Goal: Ask a question

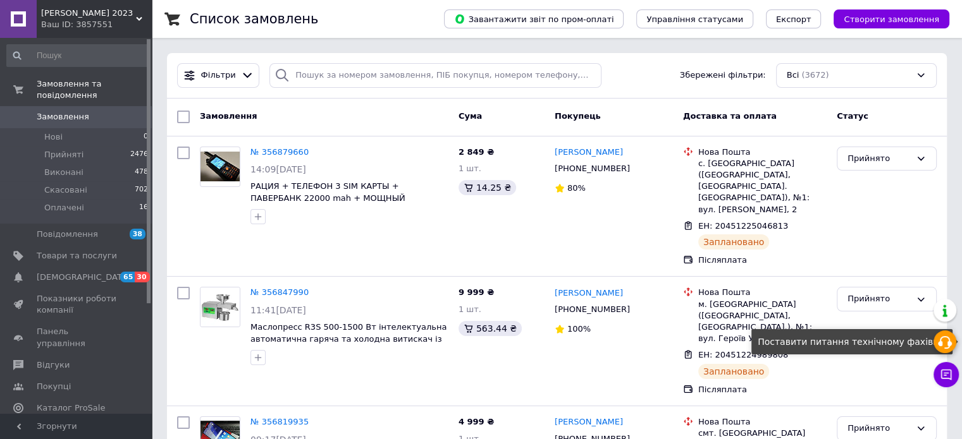
click at [943, 337] on icon at bounding box center [944, 342] width 15 height 15
click at [822, 106] on div "Доставка та оплата" at bounding box center [755, 117] width 154 height 23
click at [936, 104] on div "Замовлення Cума Покупець Доставка та оплата Статус" at bounding box center [557, 118] width 780 height 38
click at [926, 106] on div "Статус" at bounding box center [887, 117] width 110 height 23
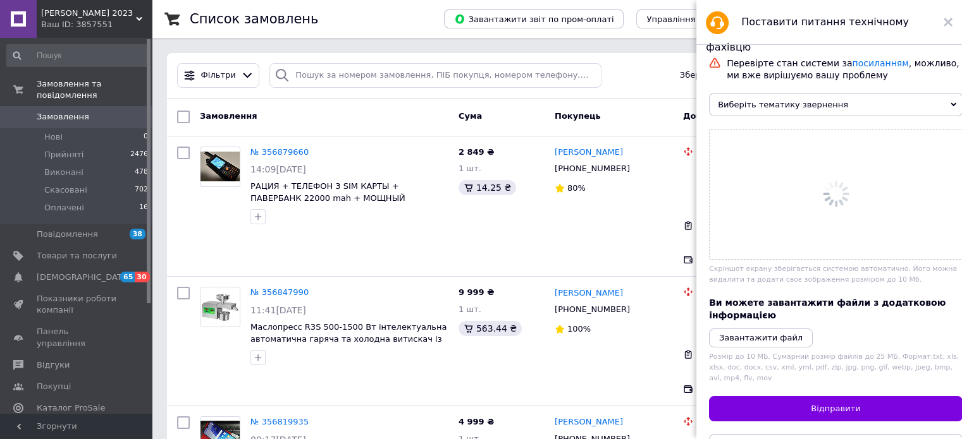
click at [925, 106] on span "Виберіть тематику звернення" at bounding box center [836, 104] width 254 height 23
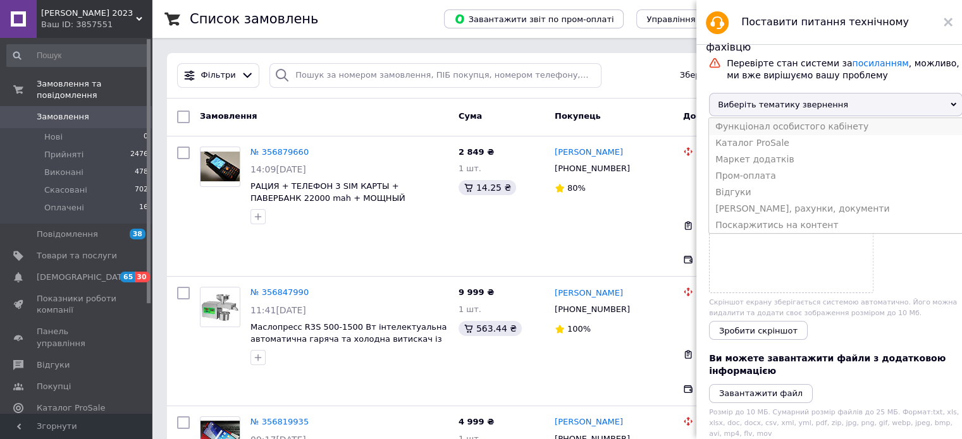
click at [840, 133] on li "Функціонал особистого кабінету" at bounding box center [836, 126] width 254 height 16
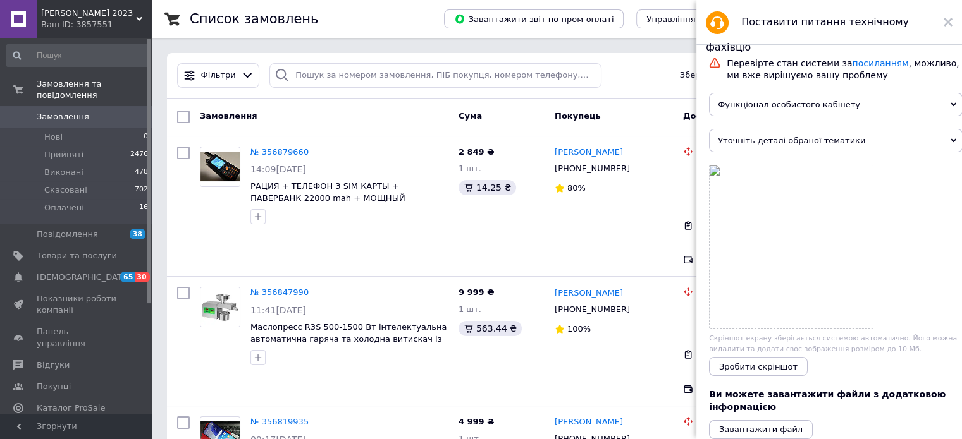
click at [821, 147] on span "Уточніть деталі обраної тематики" at bounding box center [836, 140] width 254 height 23
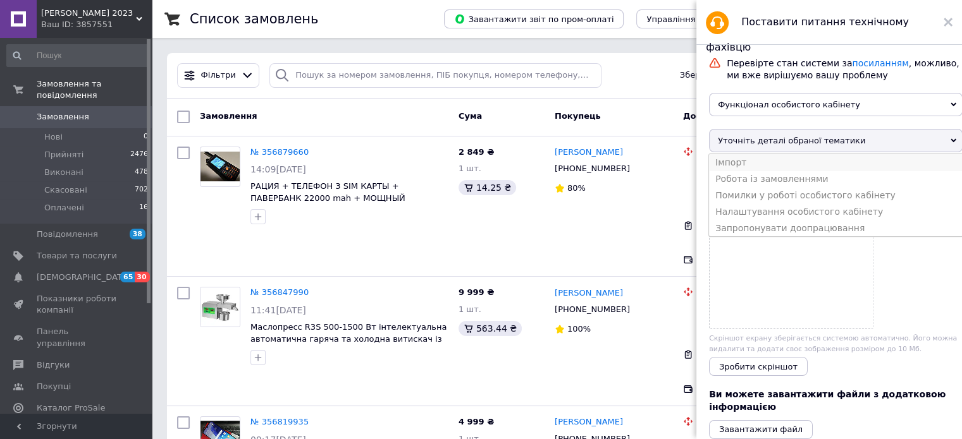
click at [804, 171] on li "Імпорт" at bounding box center [836, 162] width 254 height 16
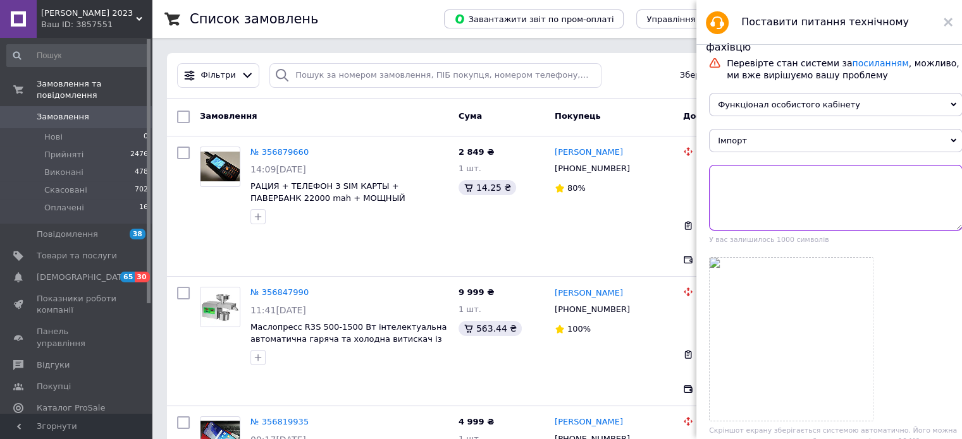
click at [743, 194] on textarea at bounding box center [836, 198] width 254 height 66
type textarea "Д"
click at [797, 180] on textarea "Вопрос мне массово надо изменить характеристику" at bounding box center [836, 198] width 254 height 66
click at [857, 184] on textarea "Вопрос мне массово в товарах надо изменить характеристику" at bounding box center [836, 198] width 254 height 66
click at [788, 197] on textarea "Вопрос мне массово в товарах необходимо изменить характеристику" at bounding box center [836, 198] width 254 height 66
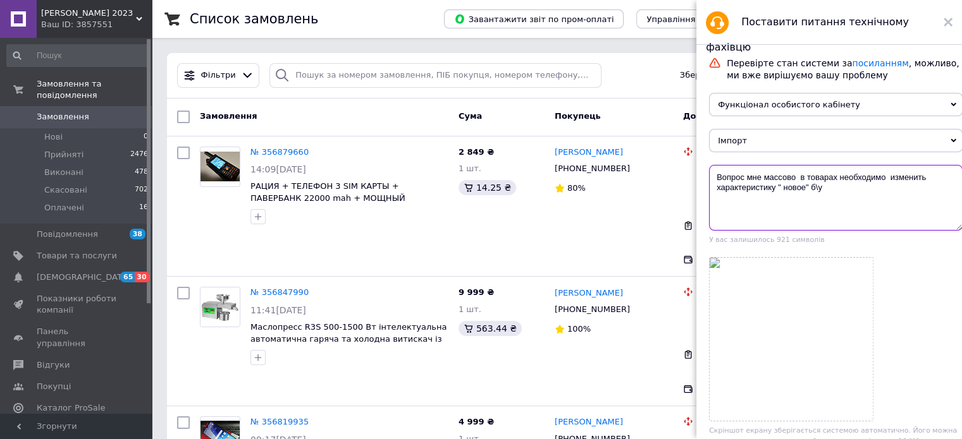
click at [811, 193] on textarea "Вопрос мне массово в товарах необходимо изменить характеристику " новое" б\у" at bounding box center [836, 198] width 254 height 66
click at [828, 192] on textarea "Вопрос мне массово в товарах необходимо изменить характеристику " новое" "б\у" at bounding box center [836, 198] width 254 height 66
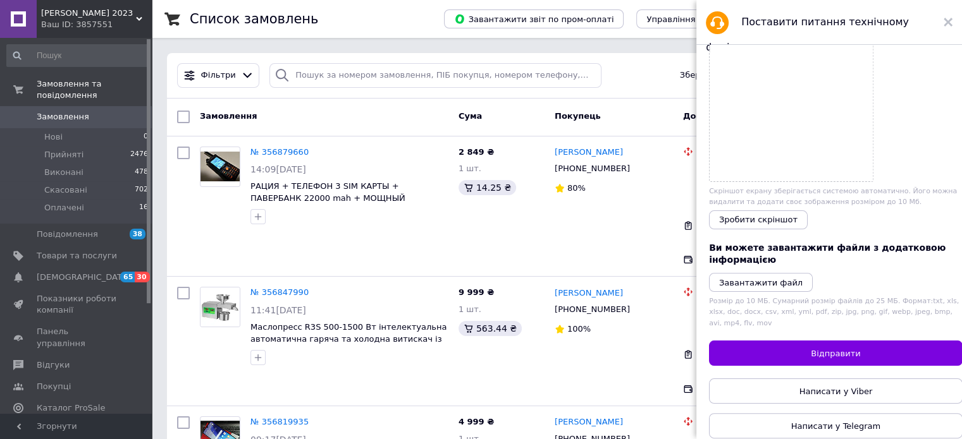
scroll to position [248, 0]
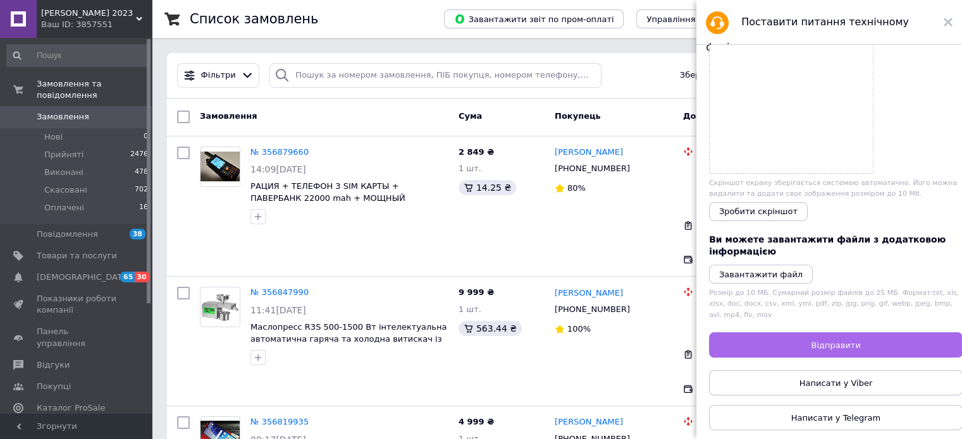
type textarea "Вопрос мне массово в товарах необходимо изменить характеристику " новое" "б\у "…"
click at [834, 341] on span "Відправити" at bounding box center [835, 345] width 49 height 9
